Goal: Browse casually

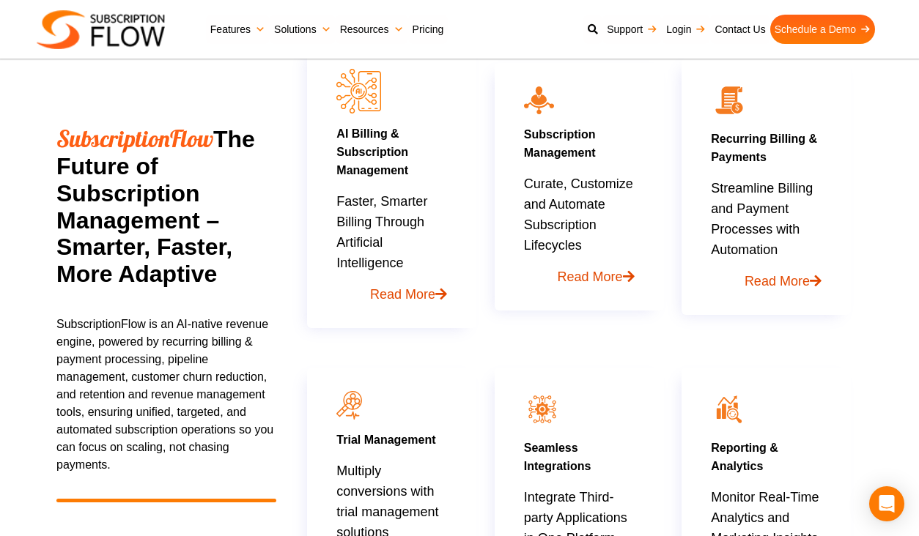
scroll to position [660, 0]
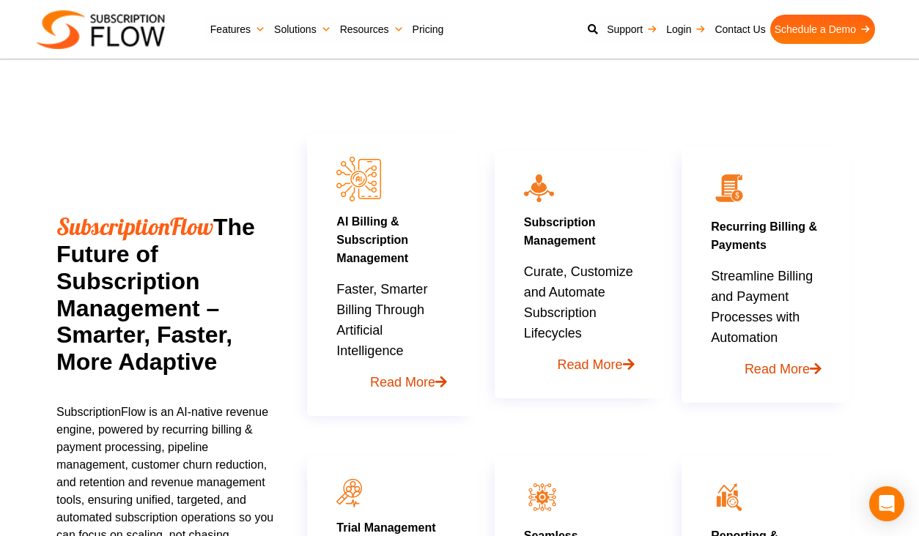
drag, startPoint x: 223, startPoint y: 226, endPoint x: 231, endPoint y: 361, distance: 134.4
click at [231, 361] on h2 "SubscriptionFlow The Future of Subscription Management – Smarter, Faster, More …" at bounding box center [168, 294] width 224 height 163
click at [18, 303] on section "SubscriptionFlow The Future of Subscription Management – Smarter, Faster, More …" at bounding box center [459, 361] width 919 height 679
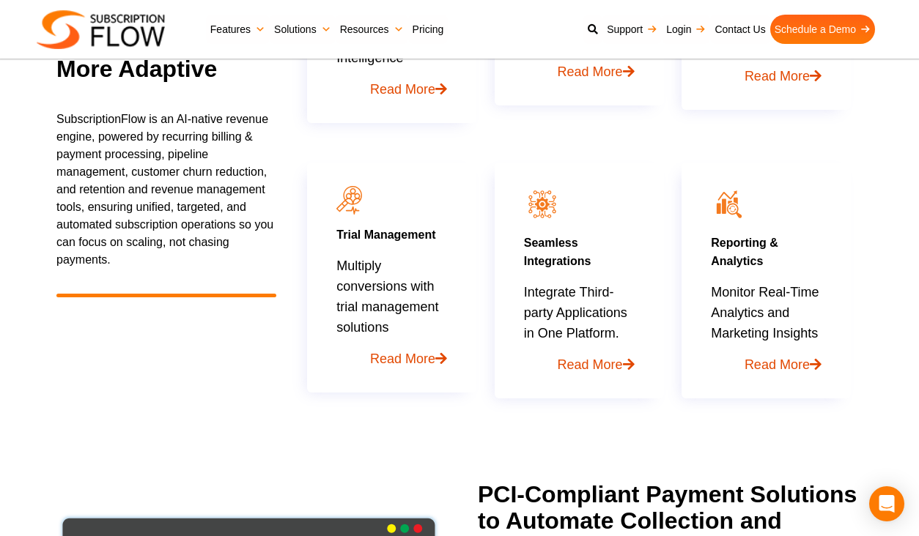
scroll to position [1392, 0]
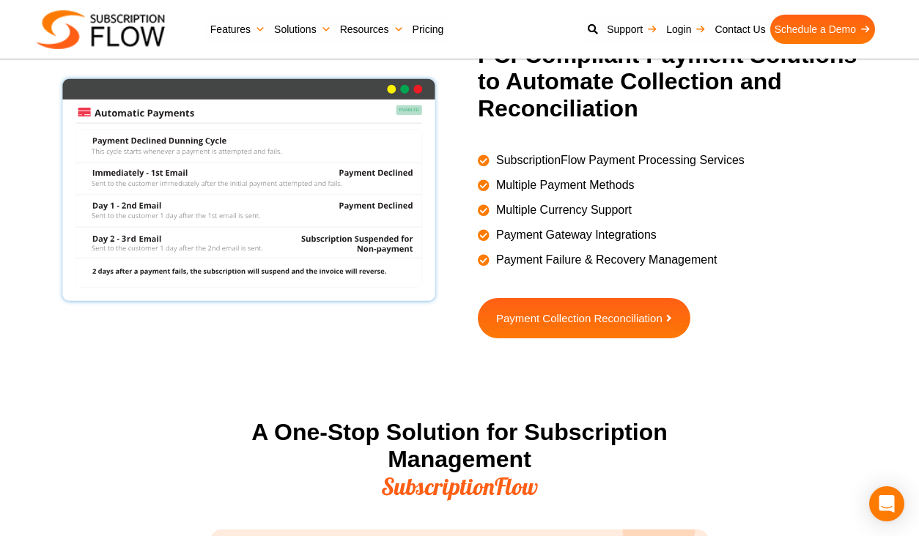
drag, startPoint x: 12, startPoint y: 139, endPoint x: 141, endPoint y: 178, distance: 134.7
click at [12, 139] on section "PCI-Compliant Payment Solutions to Automate Collection and Reconciliation Subsc…" at bounding box center [459, 227] width 919 height 370
click at [128, 360] on section "PCI-Compliant Payment Solutions to Automate Collection and Reconciliation Subsc…" at bounding box center [459, 227] width 919 height 370
click at [86, 330] on div at bounding box center [257, 190] width 403 height 297
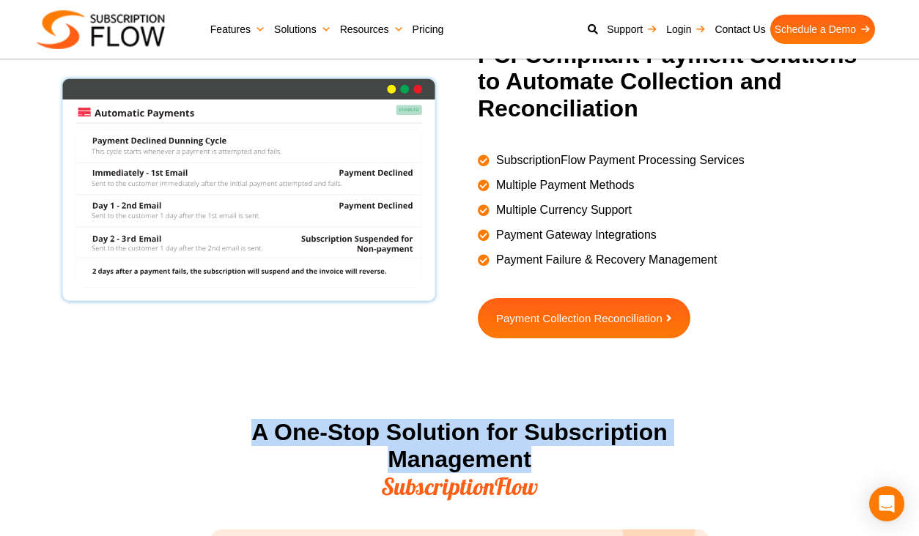
drag, startPoint x: 226, startPoint y: 420, endPoint x: 559, endPoint y: 456, distance: 335.4
click at [559, 456] on h2 "A One-Stop Solution for Subscription Management SubscriptionFlow" at bounding box center [459, 459] width 498 height 81
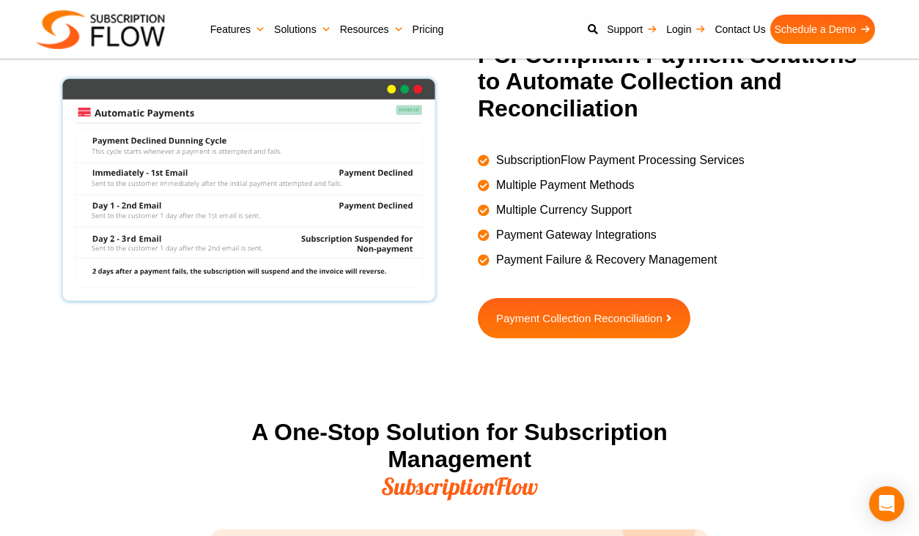
click at [473, 359] on section "PCI-Compliant Payment Solutions to Automate Collection and Reconciliation Subsc…" at bounding box center [459, 227] width 919 height 370
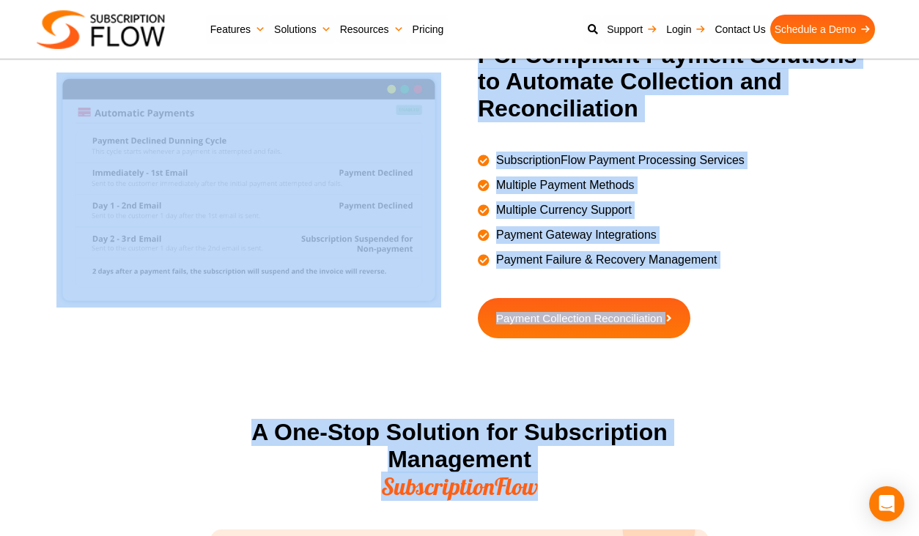
drag, startPoint x: 568, startPoint y: 479, endPoint x: 178, endPoint y: 385, distance: 401.0
click at [178, 385] on section "PCI-Compliant Payment Solutions to Automate Collection and Reconciliation Subsc…" at bounding box center [459, 227] width 919 height 370
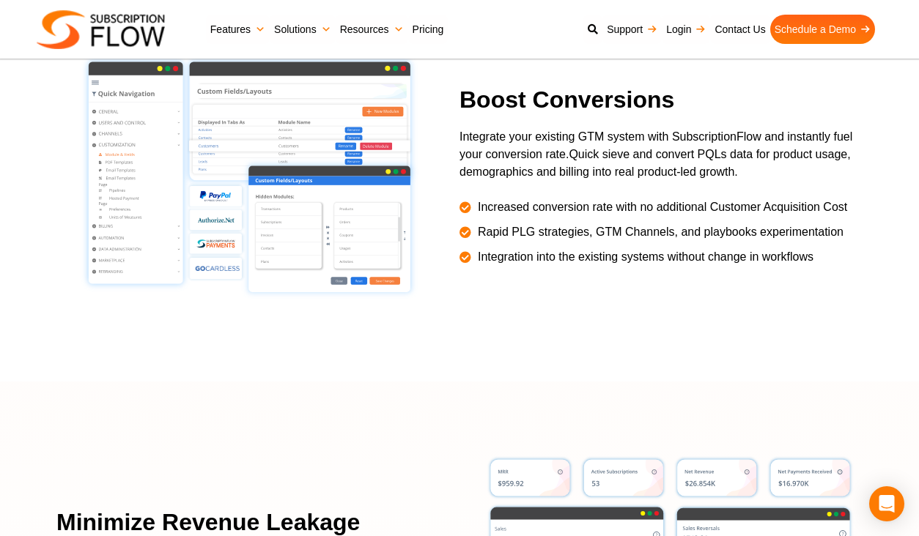
scroll to position [2638, 0]
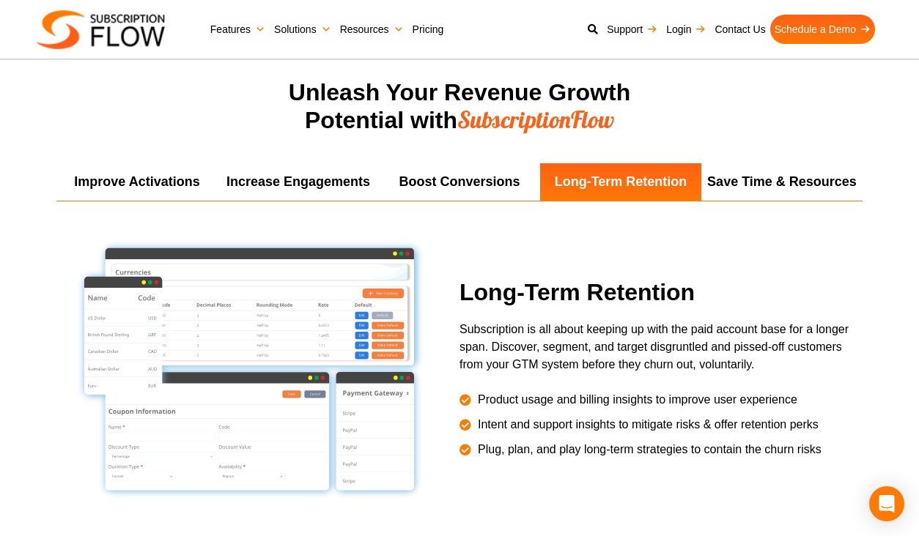
click at [62, 218] on div "Improve Activations Increase Engagements Boost Conversions Long-Term Retention …" at bounding box center [459, 335] width 806 height 344
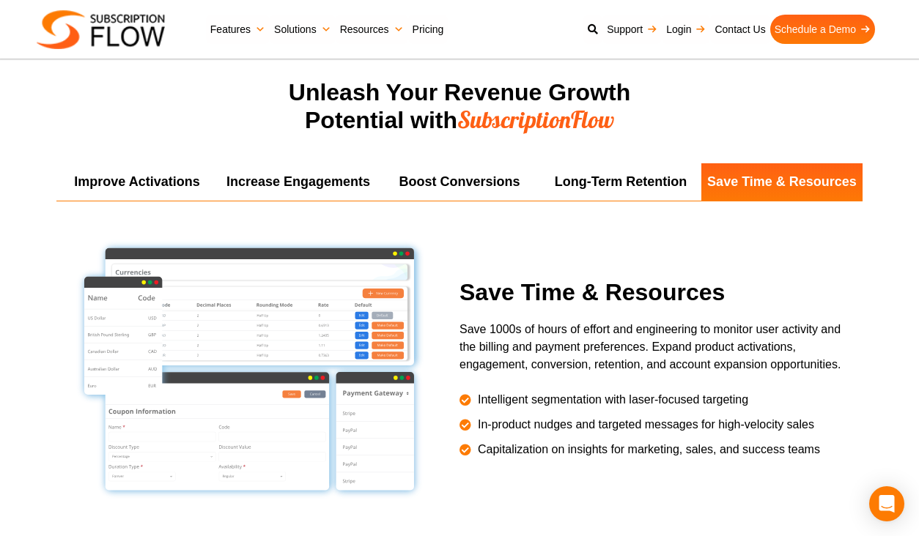
click at [128, 113] on section "Unleash Your Revenue Growth Potential with SubscriptionFlow" at bounding box center [459, 121] width 919 height 84
